Goal: Find contact information: Find contact information

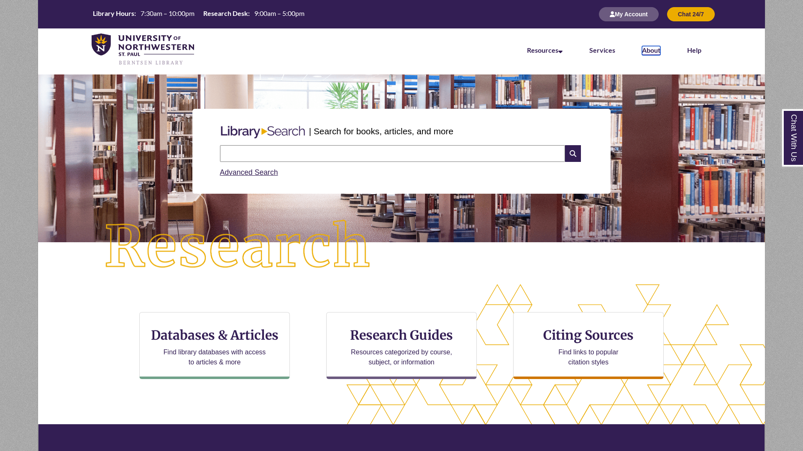
click at [657, 48] on link "About" at bounding box center [651, 50] width 18 height 9
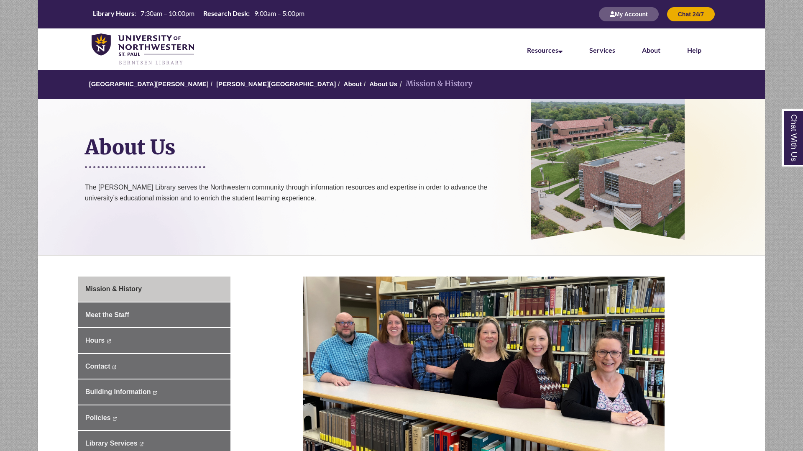
scroll to position [179, 0]
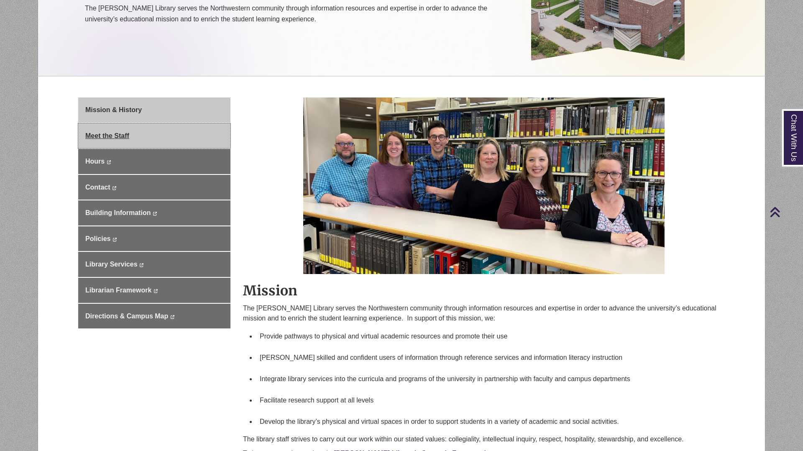
click at [98, 136] on span "Meet the Staff" at bounding box center [107, 135] width 44 height 7
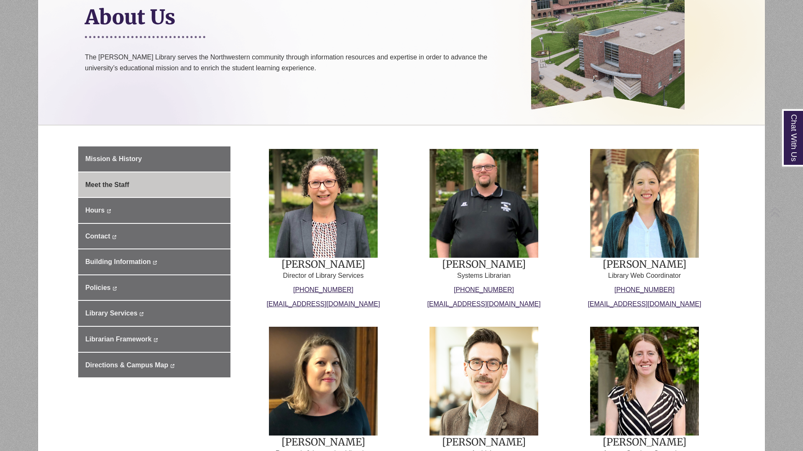
scroll to position [213, 0]
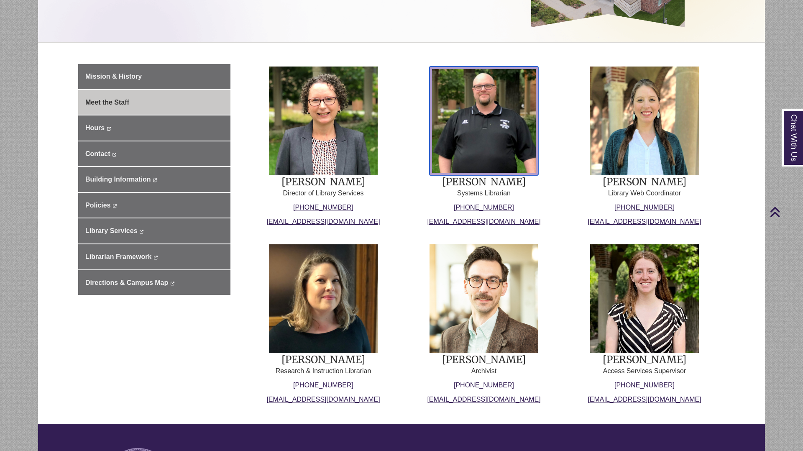
click at [475, 156] on img at bounding box center [484, 121] width 109 height 109
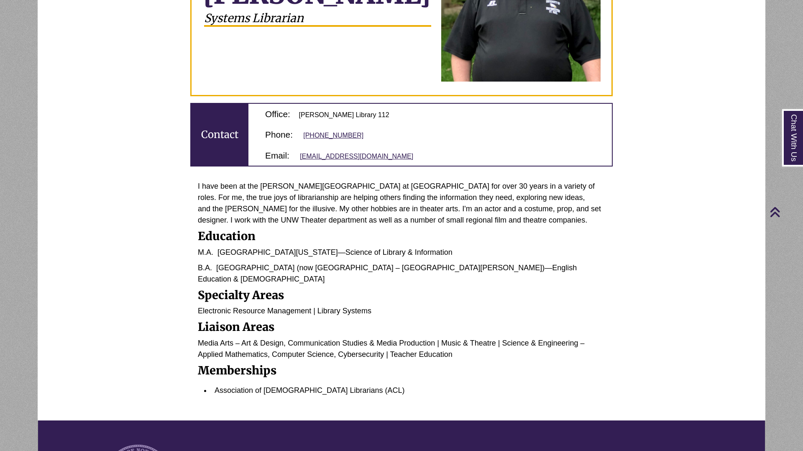
scroll to position [213, 0]
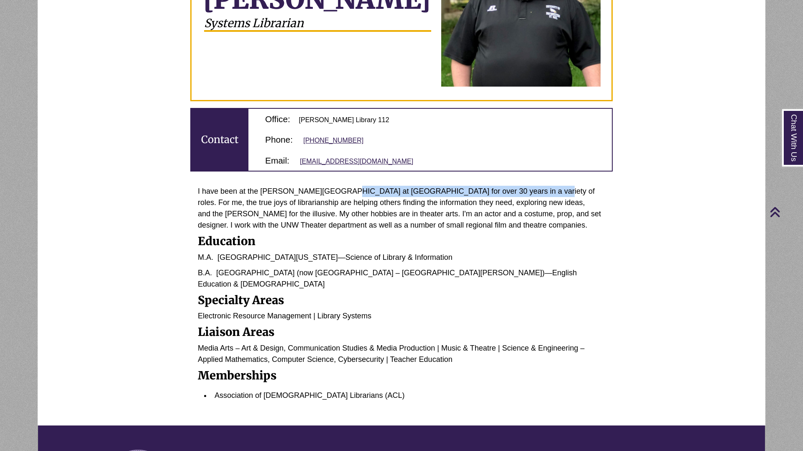
drag, startPoint x: 378, startPoint y: 201, endPoint x: 514, endPoint y: 203, distance: 136.4
click at [514, 203] on p "I have been at the Berntsen Library at Northwestern for over 30 years in a vari…" at bounding box center [402, 208] width 408 height 45
drag, startPoint x: 514, startPoint y: 203, endPoint x: 496, endPoint y: 206, distance: 18.3
click at [514, 203] on p "I have been at the Berntsen Library at Northwestern for over 30 years in a vari…" at bounding box center [402, 208] width 408 height 45
drag, startPoint x: 280, startPoint y: 213, endPoint x: 351, endPoint y: 212, distance: 71.1
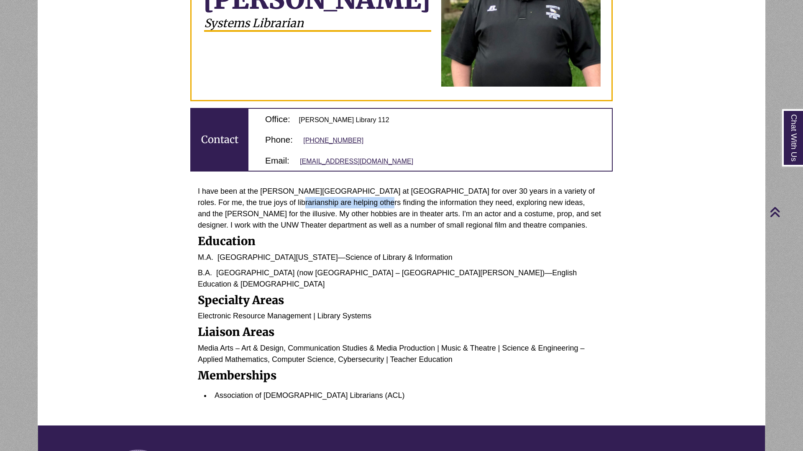
click at [351, 212] on p "I have been at the Berntsen Library at Northwestern for over 30 years in a vari…" at bounding box center [402, 208] width 408 height 45
click at [299, 223] on p "I have been at the Berntsen Library at Northwestern for over 30 years in a vari…" at bounding box center [402, 208] width 408 height 45
drag, startPoint x: 273, startPoint y: 223, endPoint x: 426, endPoint y: 222, distance: 153.6
click at [426, 222] on p "I have been at the Berntsen Library at Northwestern for over 30 years in a vari…" at bounding box center [402, 208] width 408 height 45
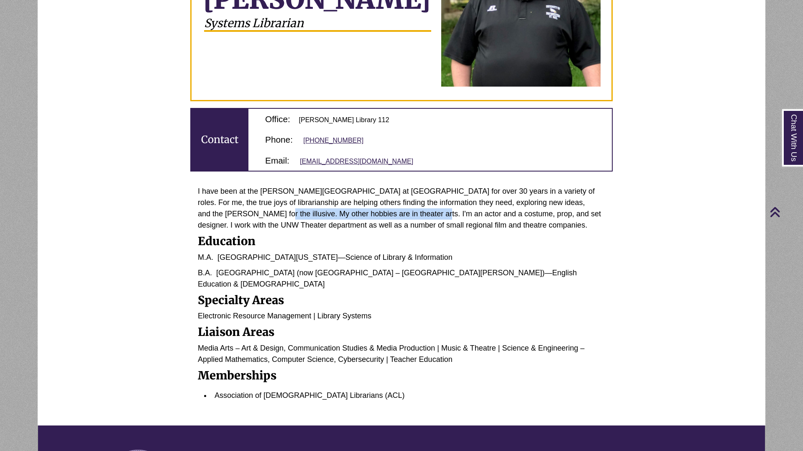
click at [426, 222] on p "I have been at the Berntsen Library at Northwestern for over 30 years in a vari…" at bounding box center [402, 208] width 408 height 45
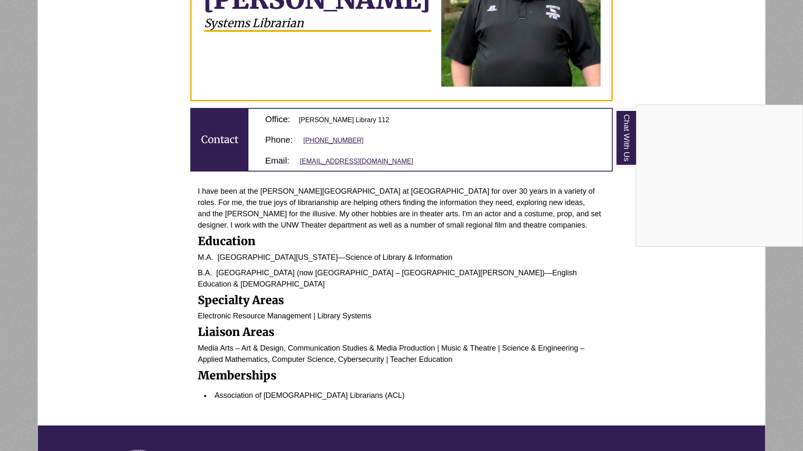
drag, startPoint x: 372, startPoint y: 223, endPoint x: 434, endPoint y: 223, distance: 61.5
click at [434, 223] on div "Chat With Us" at bounding box center [401, 225] width 803 height 451
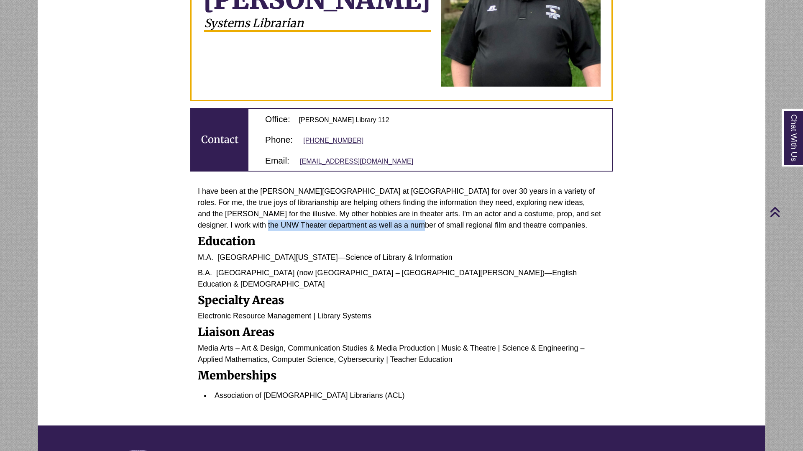
drag, startPoint x: 277, startPoint y: 234, endPoint x: 409, endPoint y: 234, distance: 131.8
click at [409, 231] on p "I have been at the Berntsen Library at Northwestern for over 30 years in a vari…" at bounding box center [402, 208] width 408 height 45
drag, startPoint x: 409, startPoint y: 234, endPoint x: 354, endPoint y: 230, distance: 54.6
click at [408, 231] on p "I have been at the Berntsen Library at Northwestern for over 30 years in a vari…" at bounding box center [402, 208] width 408 height 45
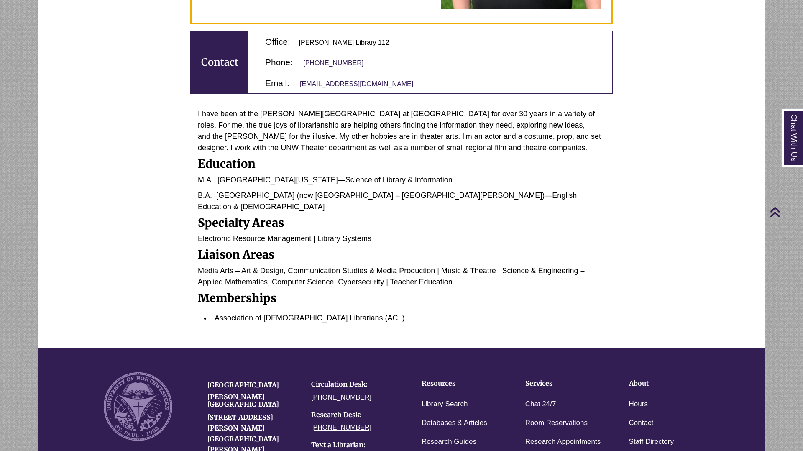
scroll to position [293, 0]
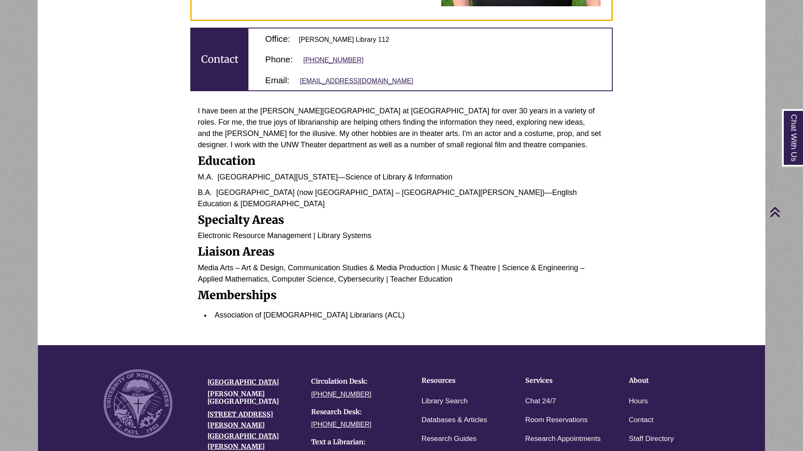
drag, startPoint x: 402, startPoint y: 264, endPoint x: 395, endPoint y: 262, distance: 7.5
click at [402, 264] on p "Media Arts – Art & Design, Communication Studies & Media Production | Music & T…" at bounding box center [402, 273] width 408 height 23
drag, startPoint x: 367, startPoint y: 266, endPoint x: 482, endPoint y: 267, distance: 114.7
click at [482, 267] on p "Media Arts – Art & Design, Communication Studies & Media Production | Music & T…" at bounding box center [402, 273] width 408 height 23
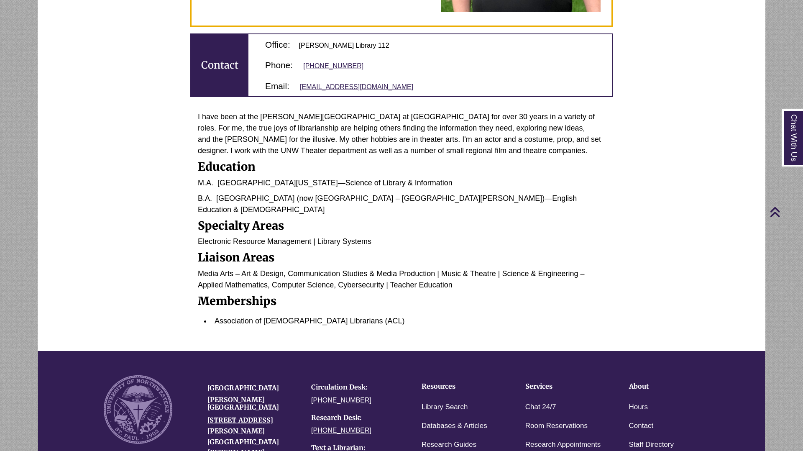
scroll to position [286, 0]
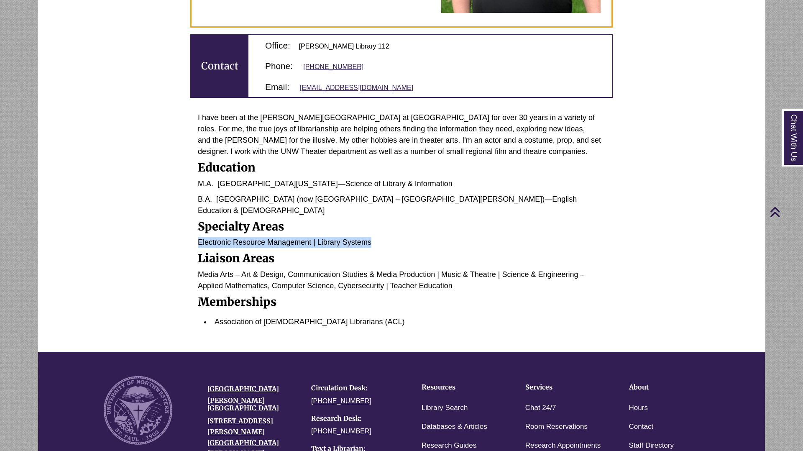
drag, startPoint x: 196, startPoint y: 240, endPoint x: 373, endPoint y: 238, distance: 177.0
click at [373, 238] on div "I have been at the Berntsen Library at Northwestern for over 30 years in a vari…" at bounding box center [401, 222] width 423 height 234
click at [373, 238] on p "Electronic Resource Management | Library Systems" at bounding box center [402, 242] width 408 height 11
drag, startPoint x: 374, startPoint y: 241, endPoint x: 260, endPoint y: 241, distance: 114.2
click at [260, 241] on p "Electronic Resource Management | Library Systems" at bounding box center [402, 242] width 408 height 11
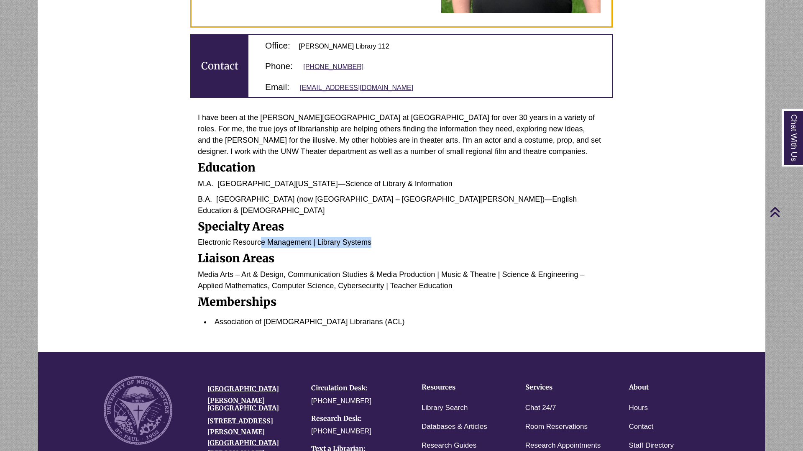
click at [260, 241] on p "Electronic Resource Management | Library Systems" at bounding box center [402, 242] width 408 height 11
